Goal: Information Seeking & Learning: Learn about a topic

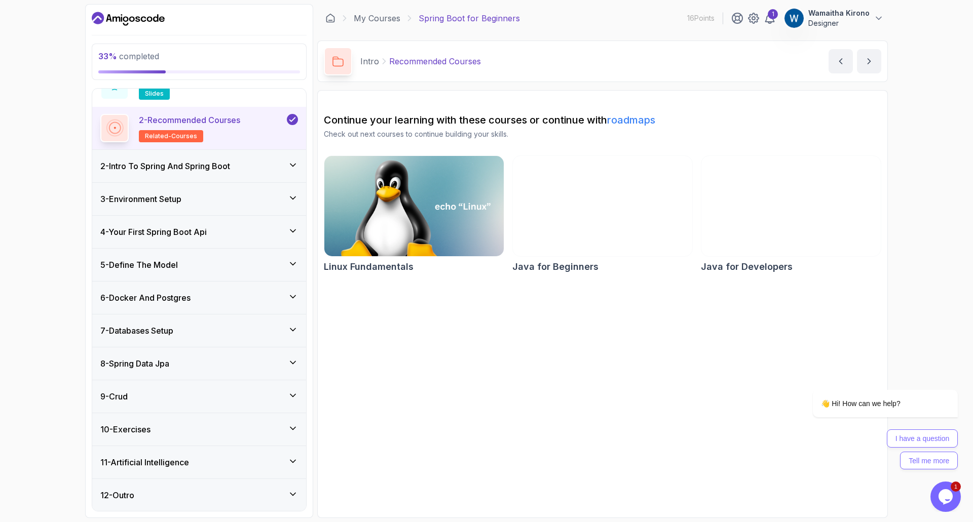
scroll to position [57, 0]
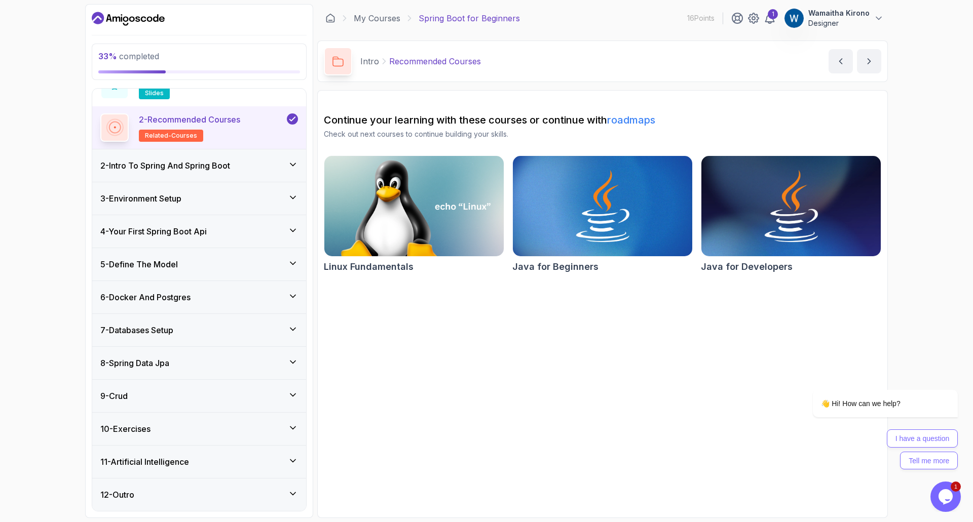
click at [147, 297] on h3 "6 - Docker And Postgres" at bounding box center [145, 297] width 90 height 12
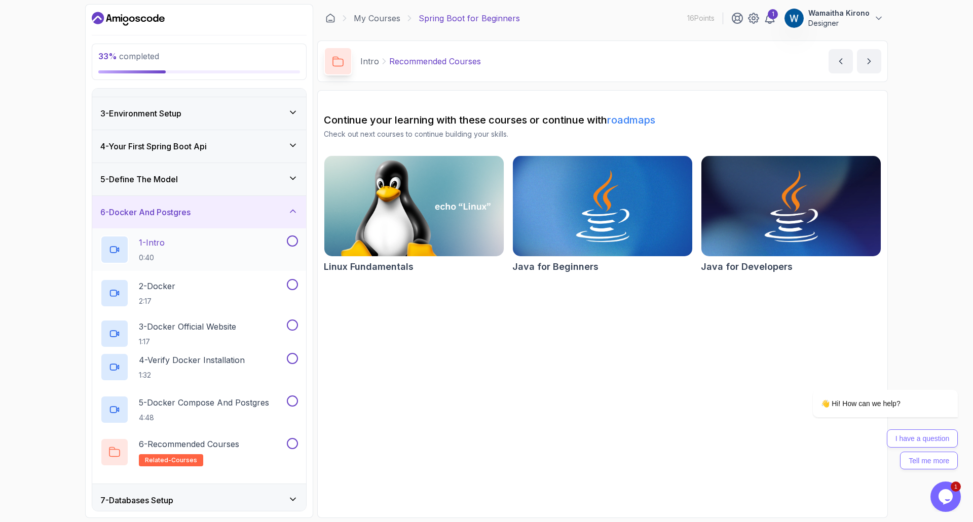
scroll to position [0, 0]
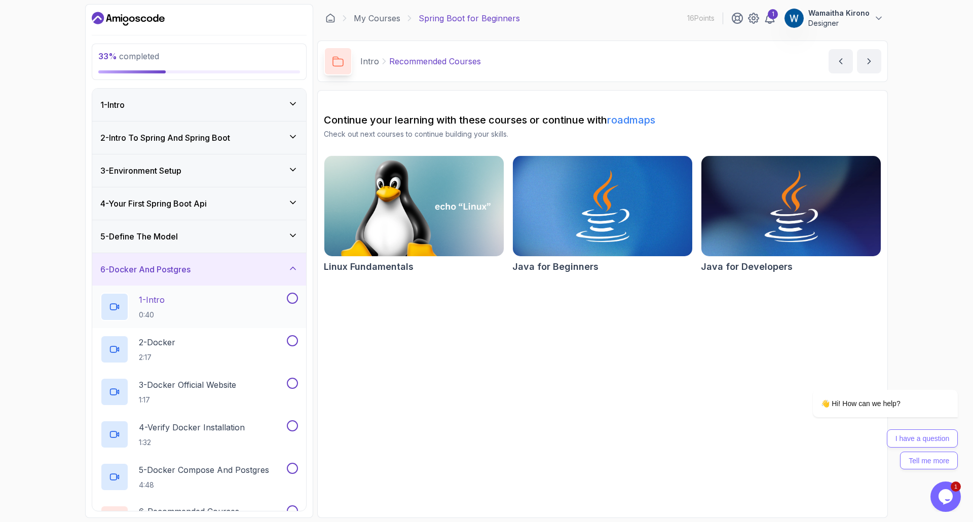
click at [181, 302] on div "1 - Intro 0:40" at bounding box center [192, 307] width 184 height 28
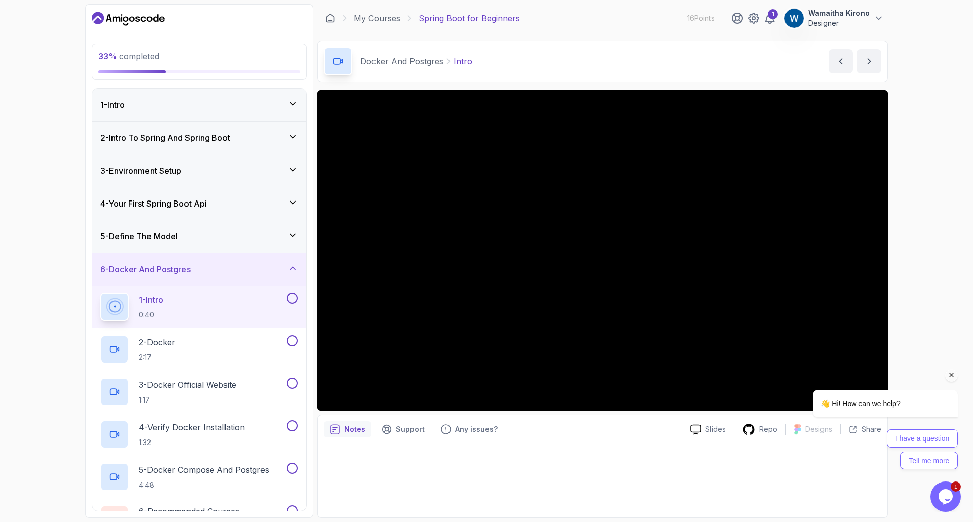
click at [957, 376] on div at bounding box center [872, 375] width 172 height 13
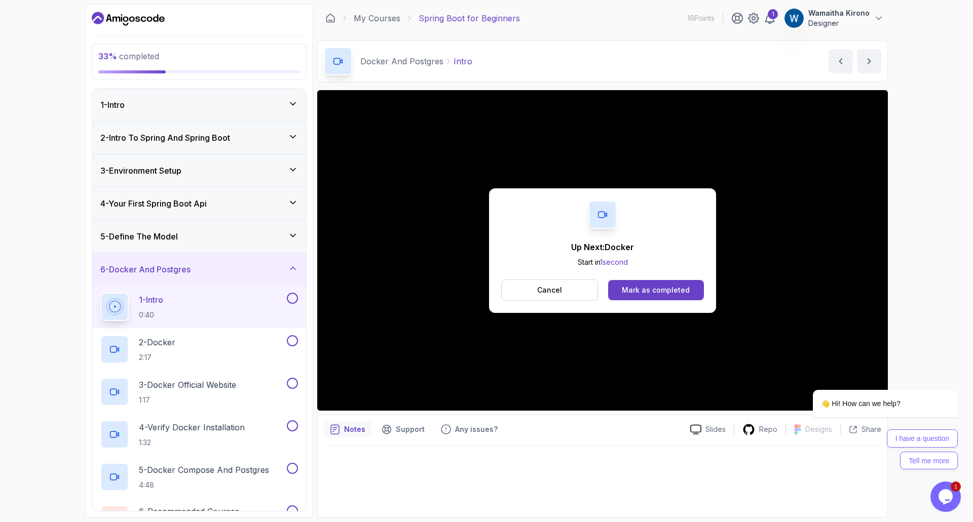
click at [246, 234] on div "5 - Define The Model" at bounding box center [199, 236] width 198 height 12
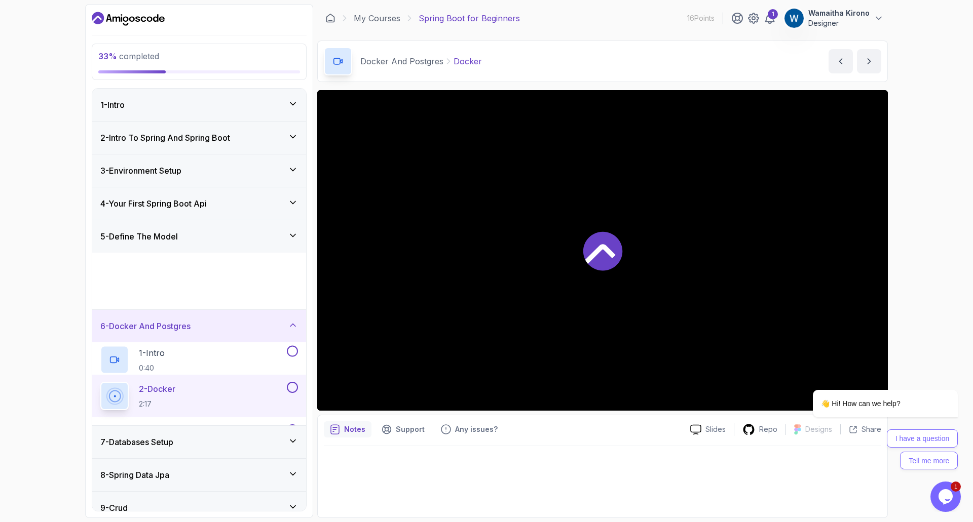
click at [239, 199] on div "4 - Your First Spring Boot Api" at bounding box center [199, 204] width 198 height 12
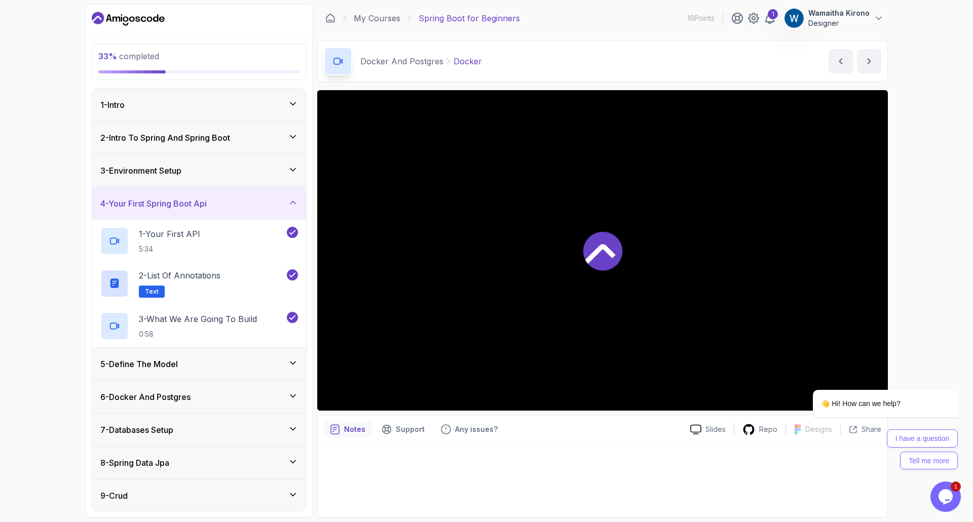
click at [239, 199] on div "4 - Your First Spring Boot Api" at bounding box center [199, 204] width 198 height 12
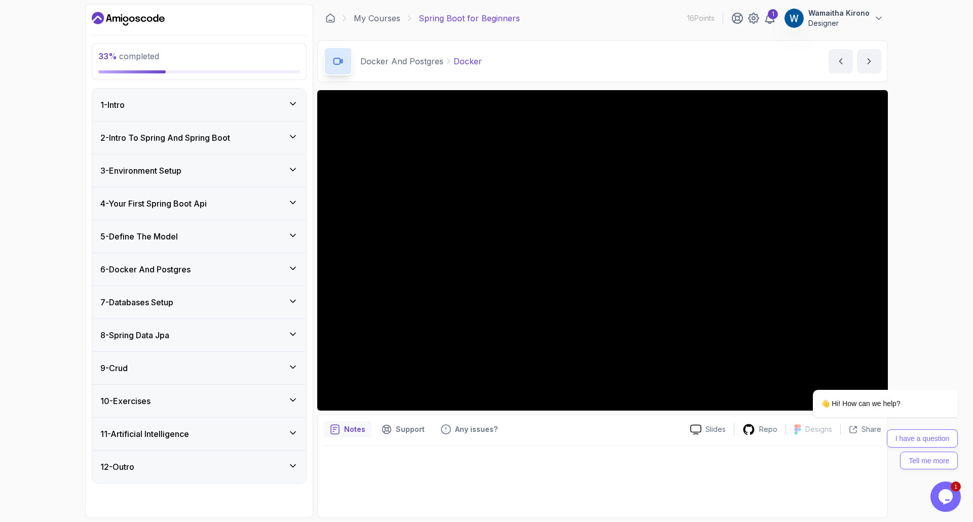
click at [240, 229] on div "5 - Define The Model" at bounding box center [199, 236] width 214 height 32
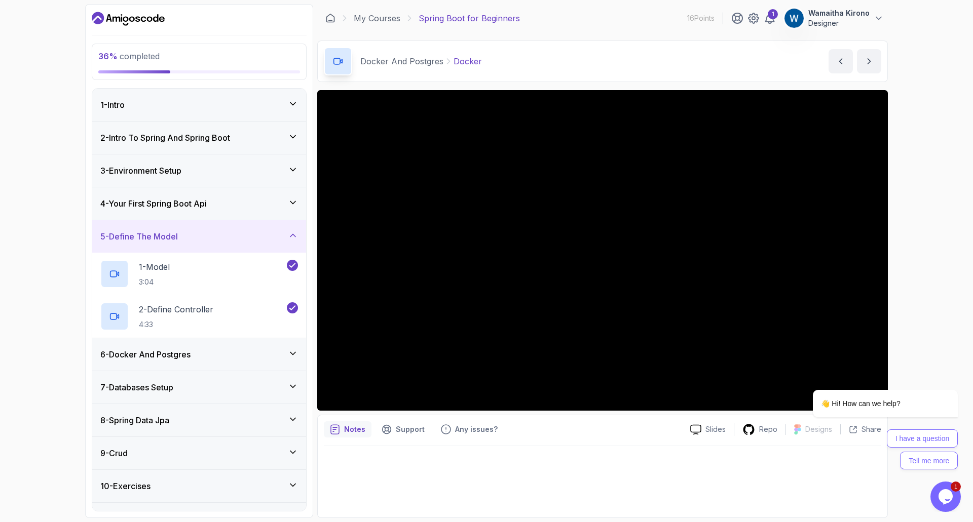
click at [213, 355] on div "6 - Docker And Postgres" at bounding box center [199, 354] width 198 height 12
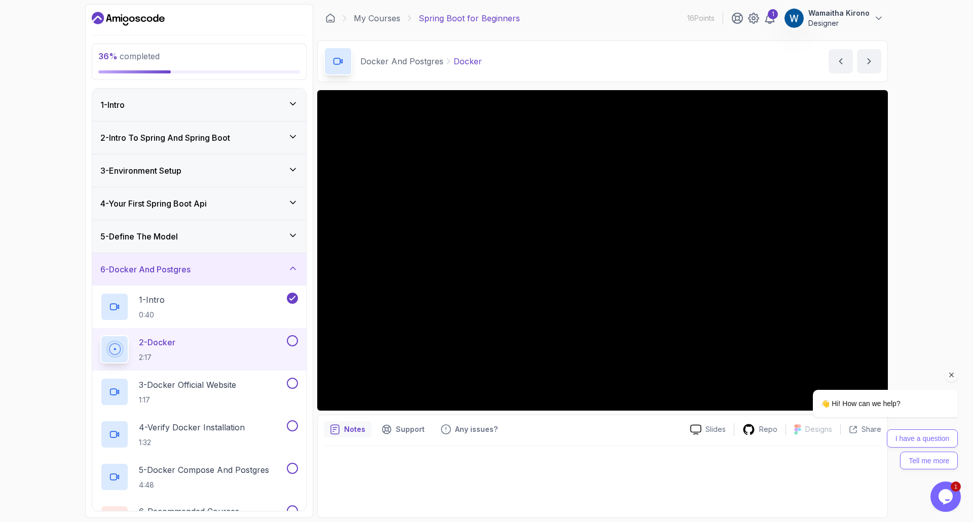
click at [952, 376] on icon "Chat attention grabber" at bounding box center [951, 375] width 9 height 9
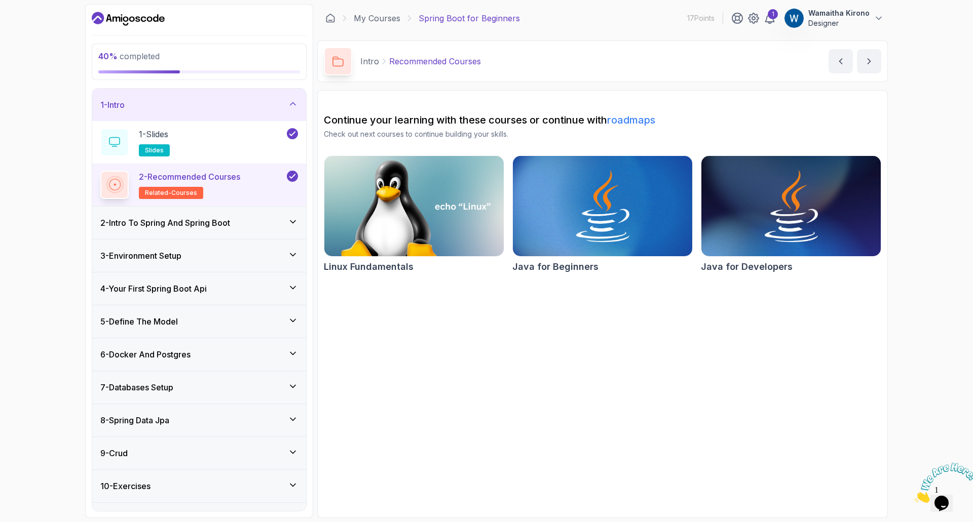
click at [231, 364] on div "6 - Docker And Postgres" at bounding box center [199, 354] width 214 height 32
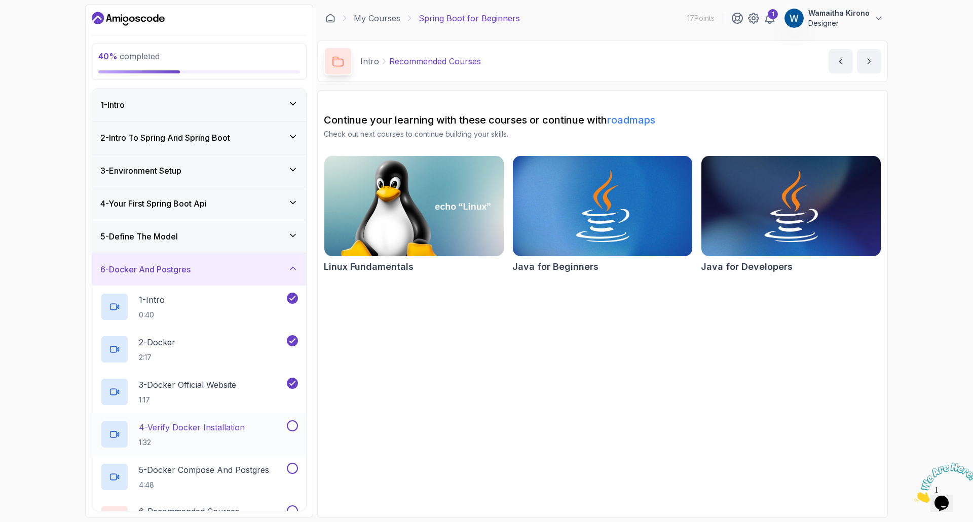
click at [213, 428] on p "4 - Verify Docker Installation" at bounding box center [192, 427] width 106 height 12
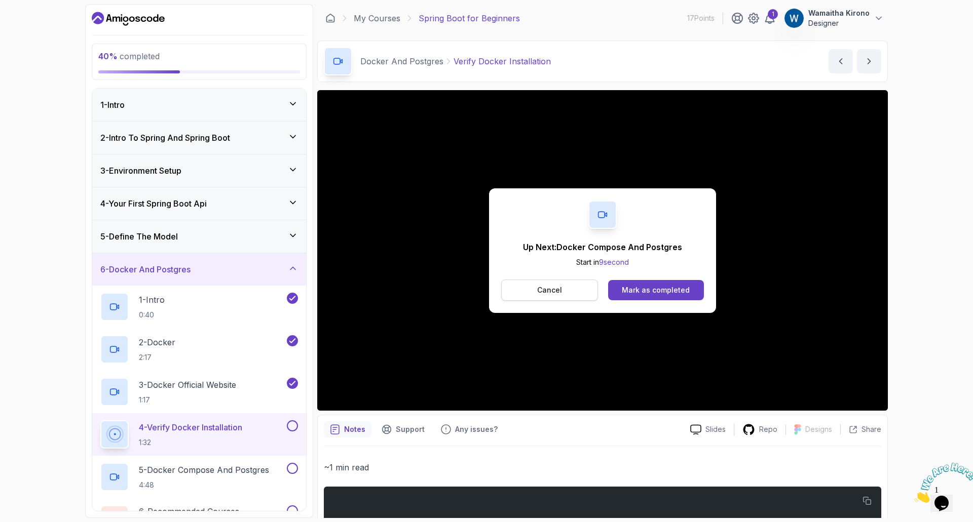
click at [567, 283] on button "Cancel" at bounding box center [549, 290] width 97 height 21
